Goal: Transaction & Acquisition: Purchase product/service

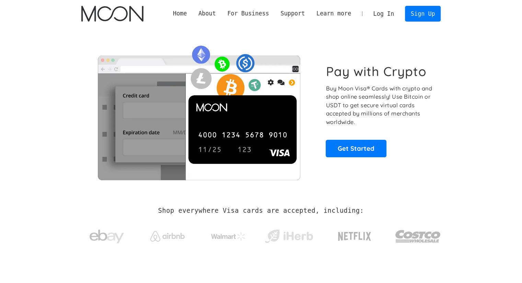
drag, startPoint x: 0, startPoint y: 0, endPoint x: 389, endPoint y: 16, distance: 389.7
click at [389, 16] on link "Log In" at bounding box center [383, 13] width 32 height 15
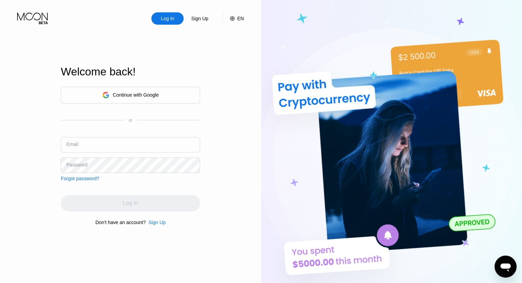
click at [97, 150] on input "text" at bounding box center [130, 144] width 139 height 15
type input "snugpile+1@gmail.com"
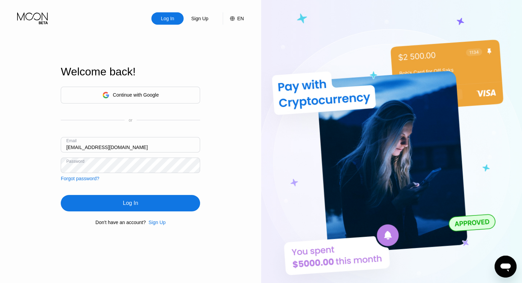
click at [108, 215] on div "Continue with Google or Email snugpile+1@gmail.com Password Forgot password? Lo…" at bounding box center [130, 155] width 139 height 139
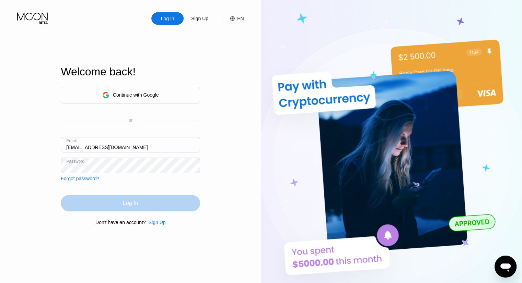
click at [113, 202] on div "Log In" at bounding box center [130, 203] width 139 height 16
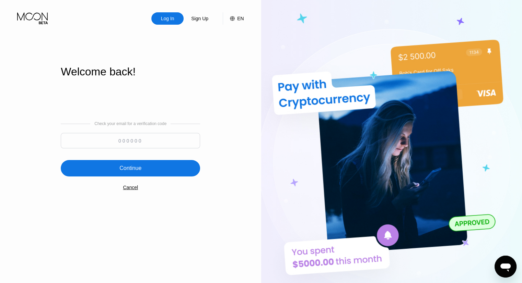
click at [138, 140] on input at bounding box center [130, 140] width 139 height 15
paste input "266929"
type input "266929"
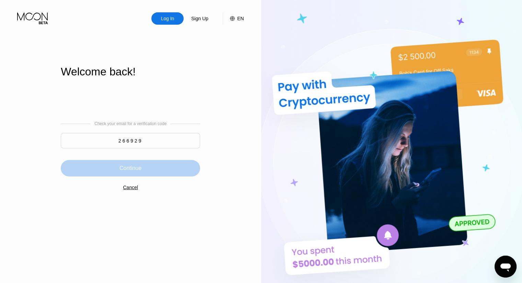
click at [139, 166] on div "Continue" at bounding box center [130, 168] width 22 height 7
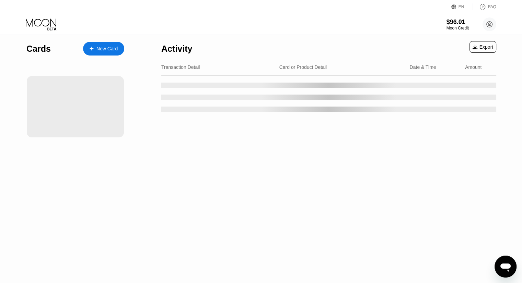
drag, startPoint x: 352, startPoint y: 37, endPoint x: 362, endPoint y: 37, distance: 9.9
click at [352, 37] on div "Activity Export" at bounding box center [328, 47] width 335 height 24
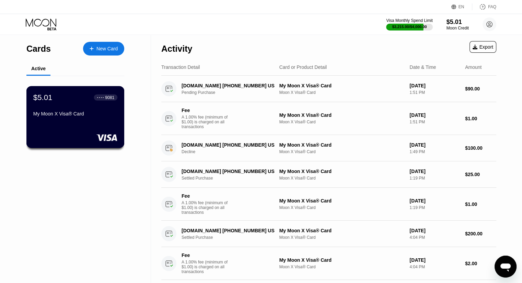
click at [86, 117] on div "My Moon X Visa® Card" at bounding box center [75, 113] width 84 height 5
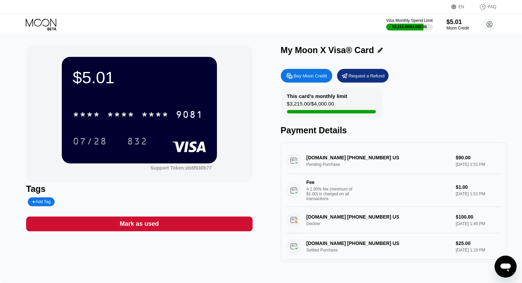
click at [310, 74] on div "Buy Moon Credit" at bounding box center [310, 76] width 33 height 6
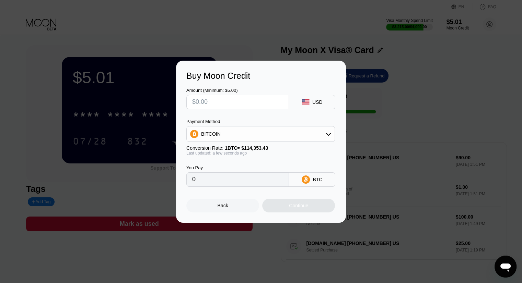
click at [239, 107] on input "text" at bounding box center [237, 102] width 91 height 14
type input "$20"
type input "0.00017490"
type input "$2"
type input "0.00001749"
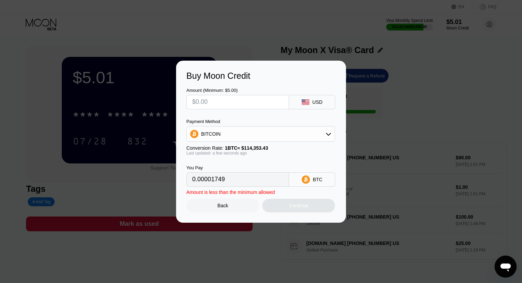
type input "0"
type input "$3"
type input "0.00002624"
type input "$30"
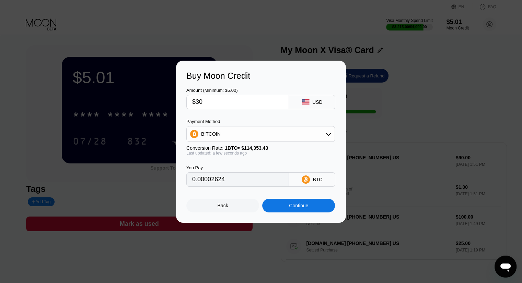
type input "0.00026235"
type input "$30"
click at [311, 202] on div "Continue" at bounding box center [298, 206] width 73 height 14
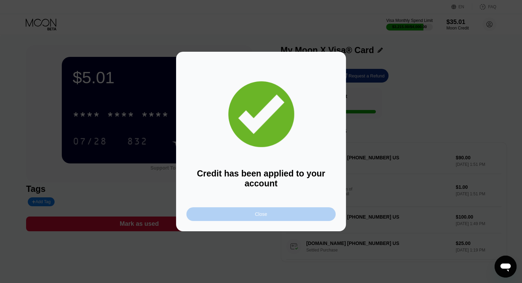
click at [271, 215] on div "Close" at bounding box center [260, 215] width 149 height 14
